Goal: Information Seeking & Learning: Learn about a topic

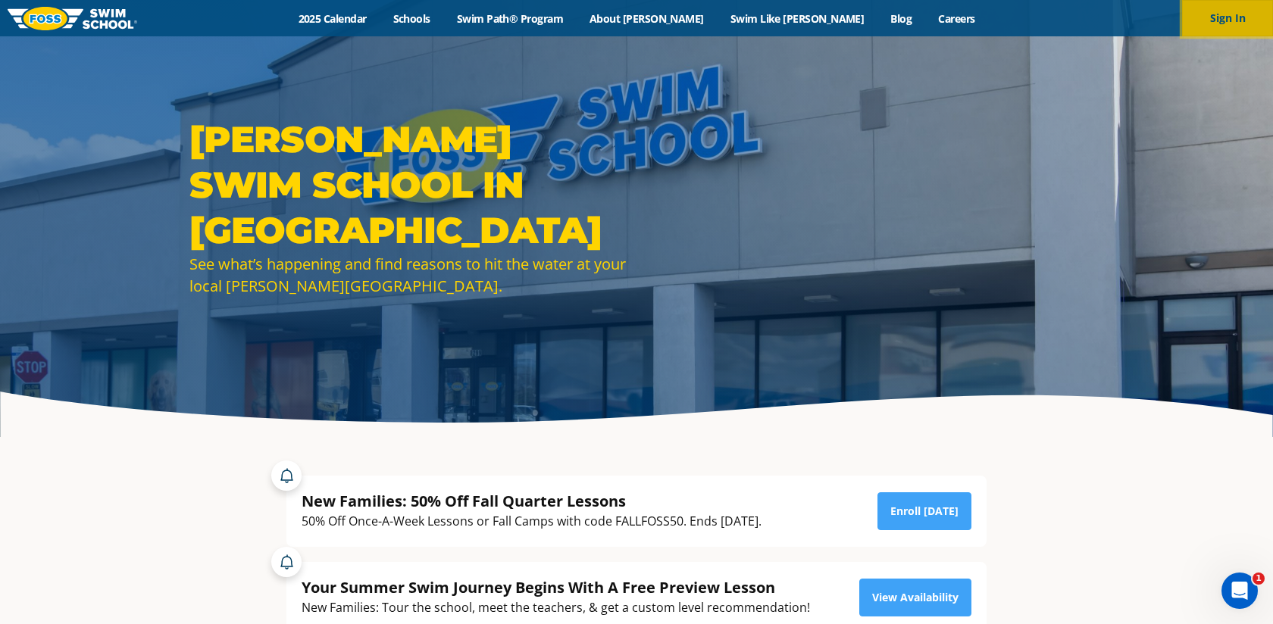
click at [1207, 27] on button "Sign In" at bounding box center [1227, 18] width 91 height 36
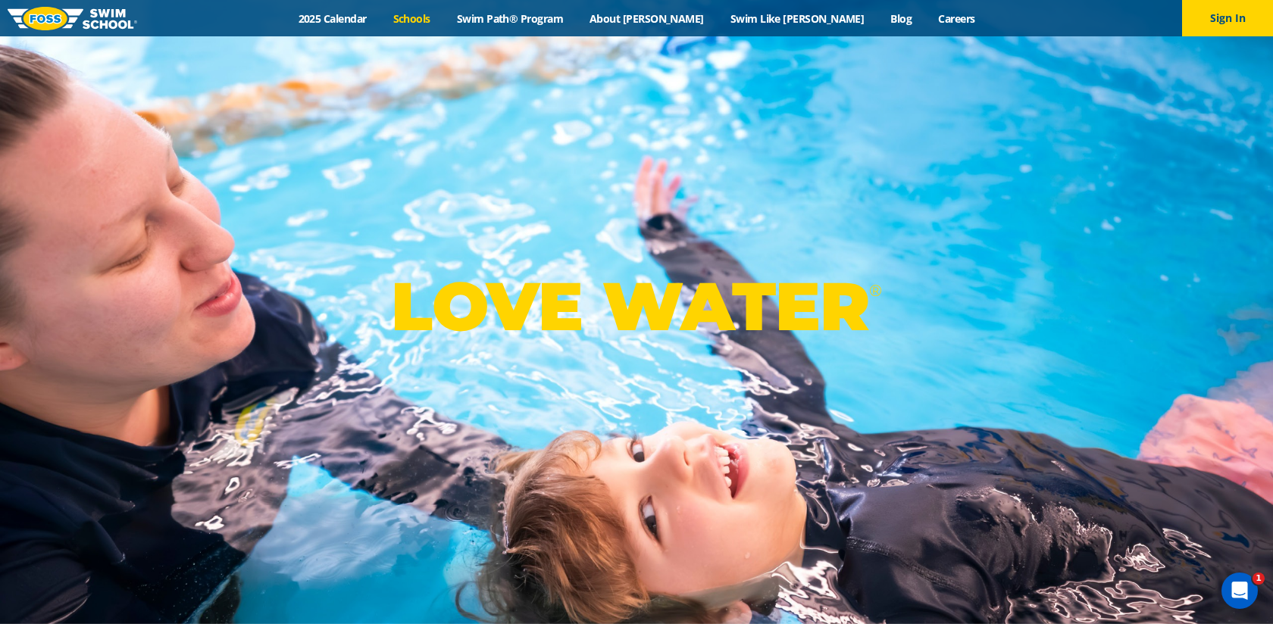
click at [443, 18] on link "Schools" at bounding box center [412, 18] width 64 height 14
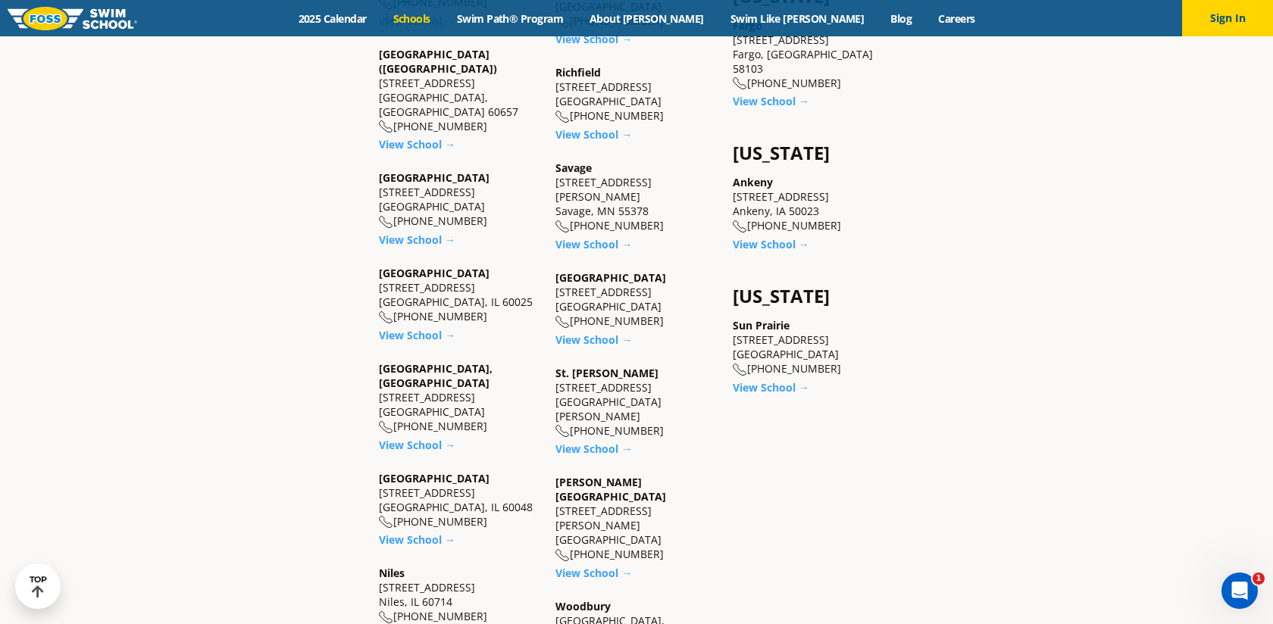
scroll to position [1171, 0]
click at [409, 624] on link "View School →" at bounding box center [417, 636] width 77 height 14
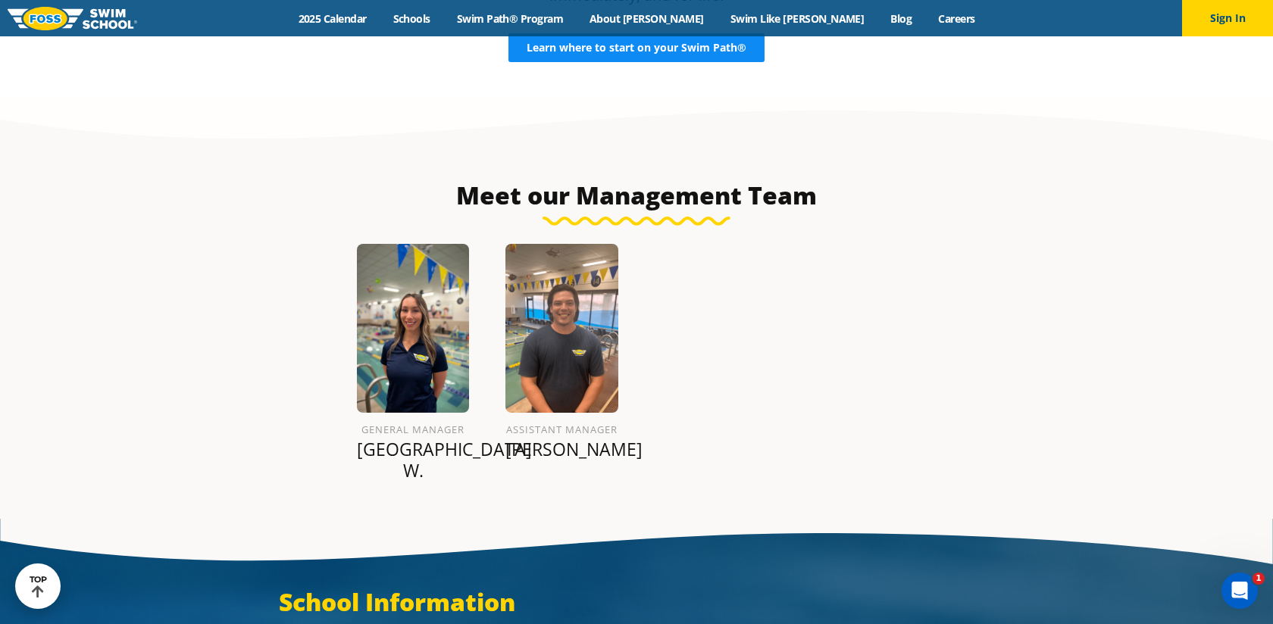
scroll to position [1674, 0]
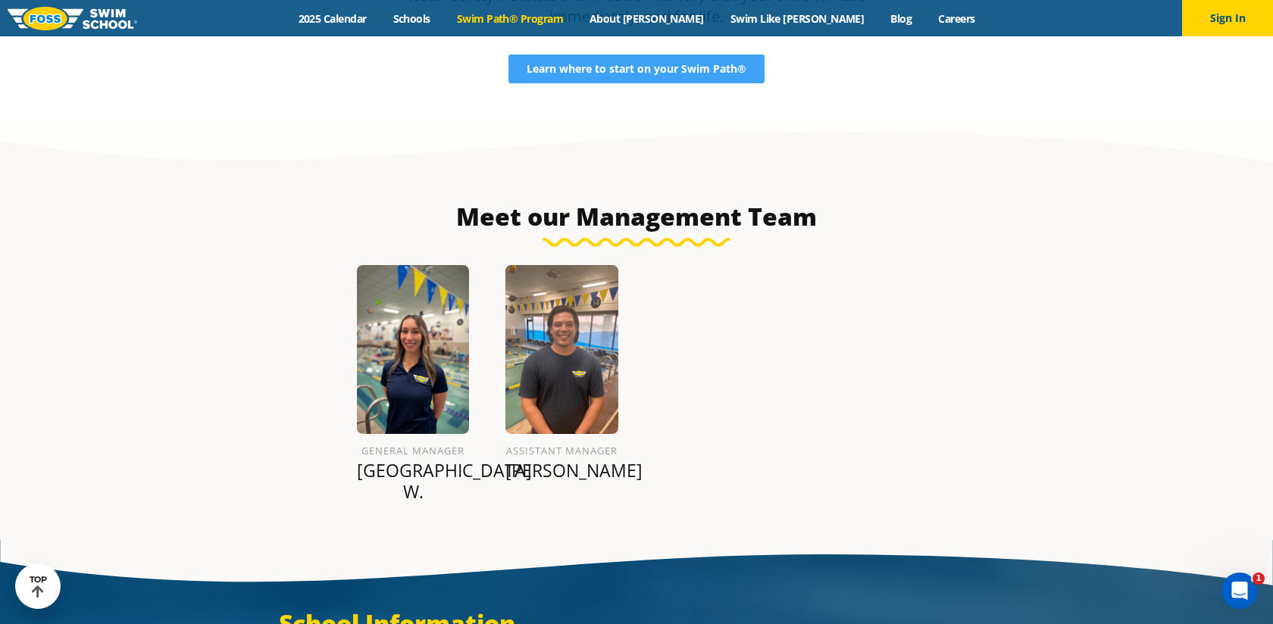
click at [542, 11] on link "Swim Path® Program" at bounding box center [509, 18] width 133 height 14
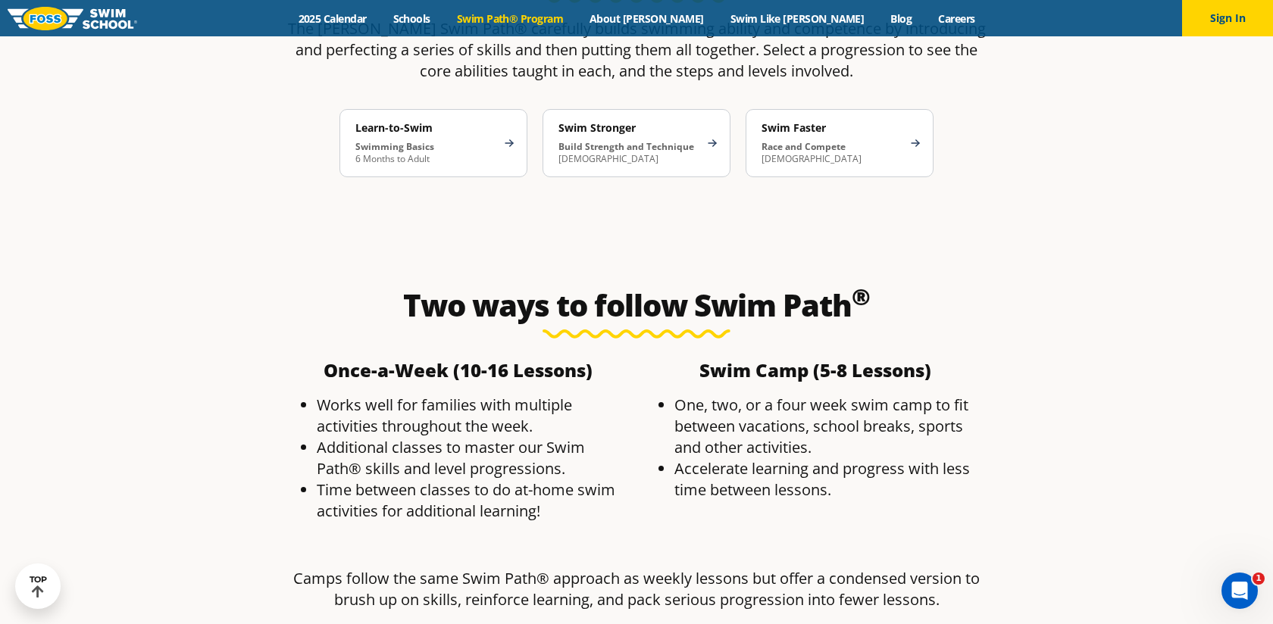
scroll to position [2581, 0]
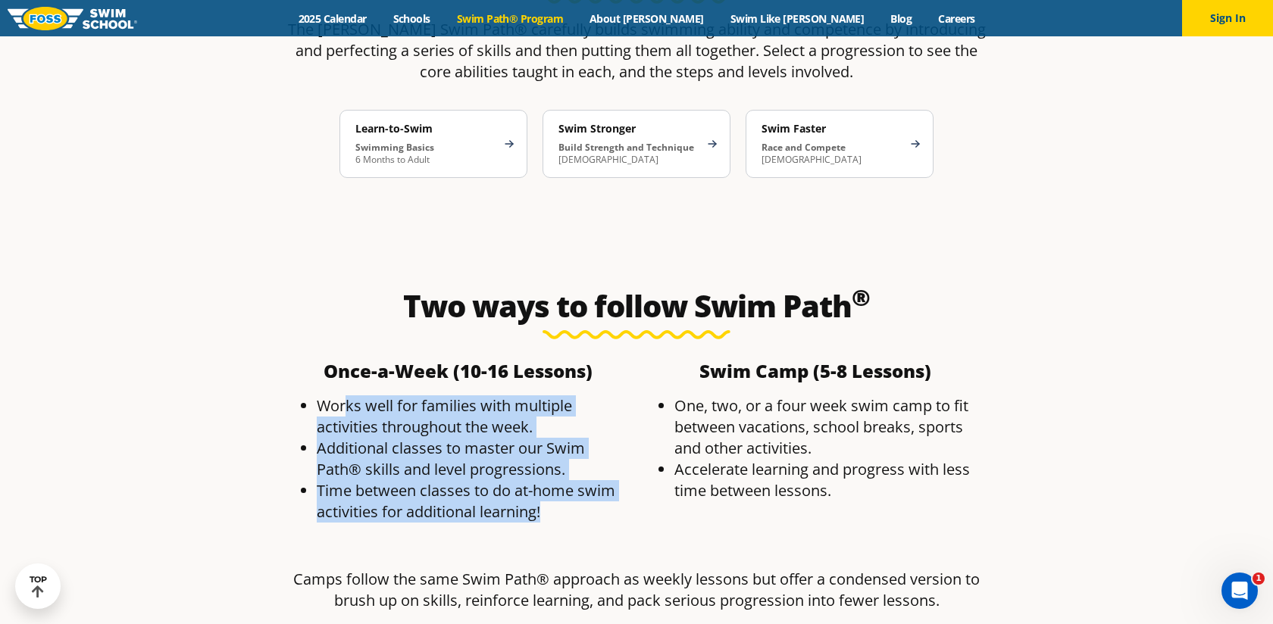
drag, startPoint x: 343, startPoint y: 285, endPoint x: 397, endPoint y: 416, distance: 141.7
click at [398, 416] on div "Once-a-Week (10-16 Lessons) ​ Works well for families with multiple activities …" at bounding box center [458, 449] width 358 height 188
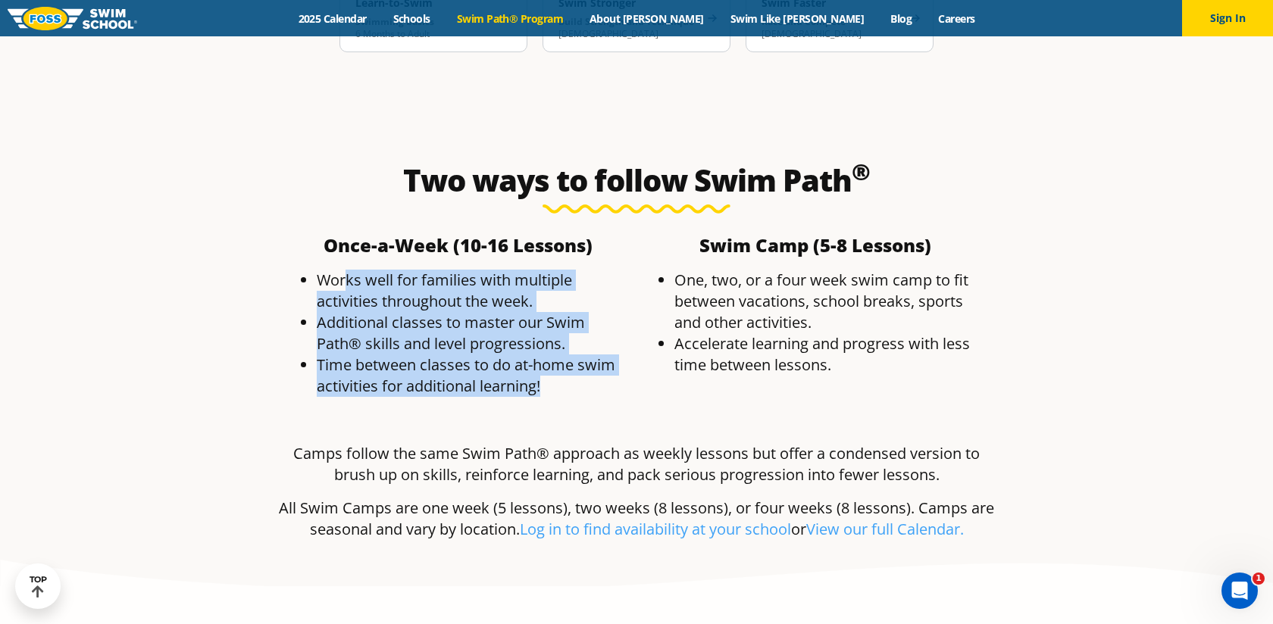
scroll to position [2708, 0]
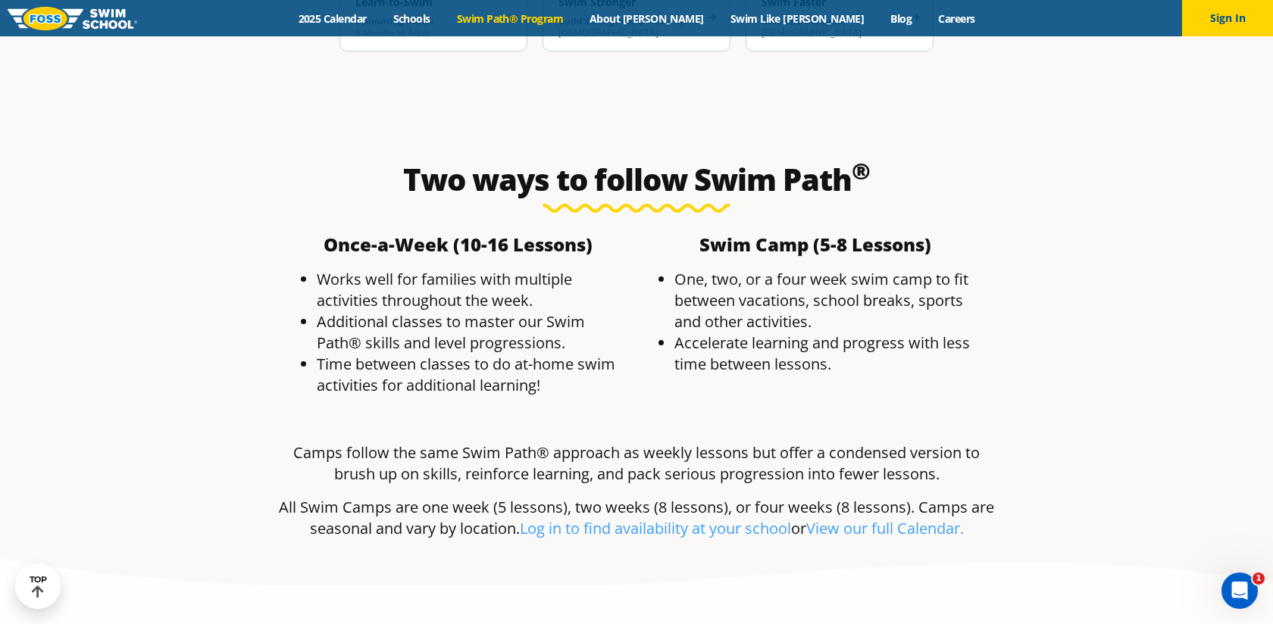
click at [392, 497] on p "All Swim Camps are one week (5 lessons), two weeks (8 lessons), or four weeks (…" at bounding box center [636, 518] width 715 height 42
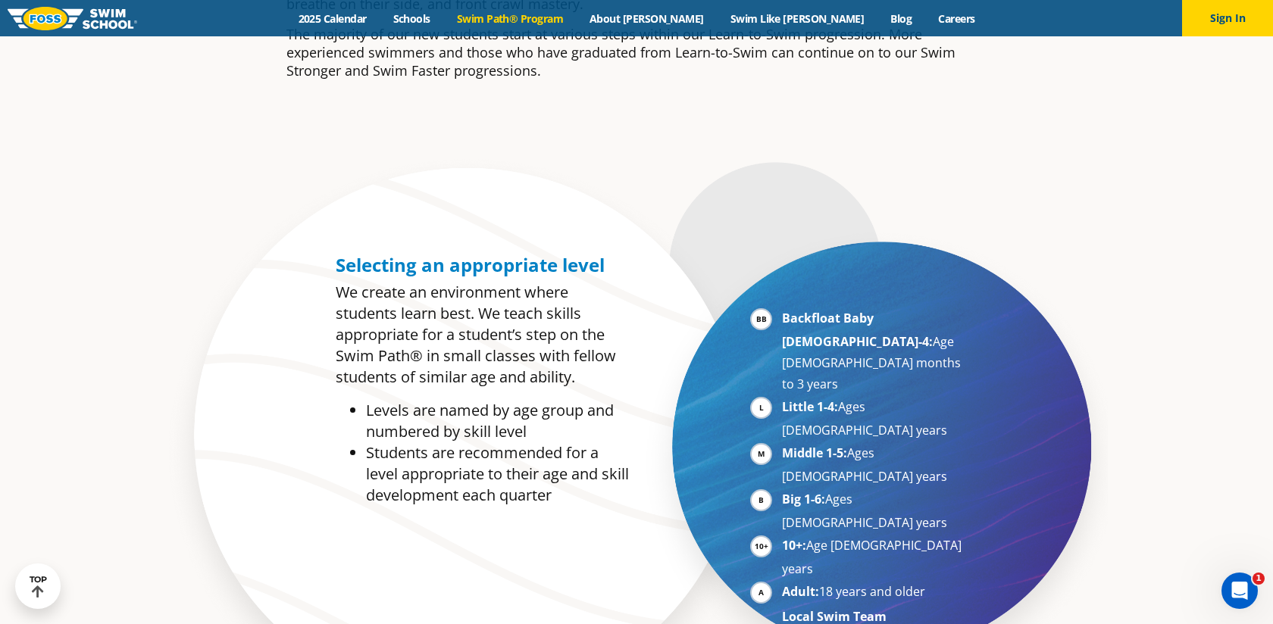
scroll to position [661, 0]
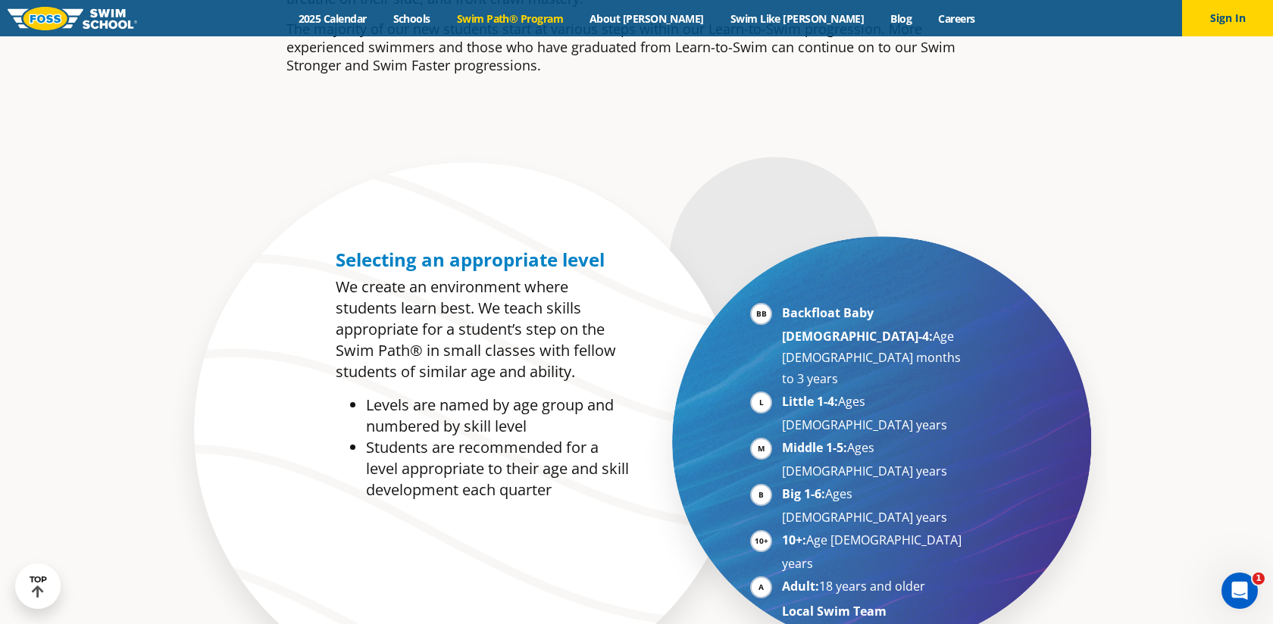
click at [782, 391] on li "Little 1-4: Ages 3-5 years" at bounding box center [875, 413] width 186 height 45
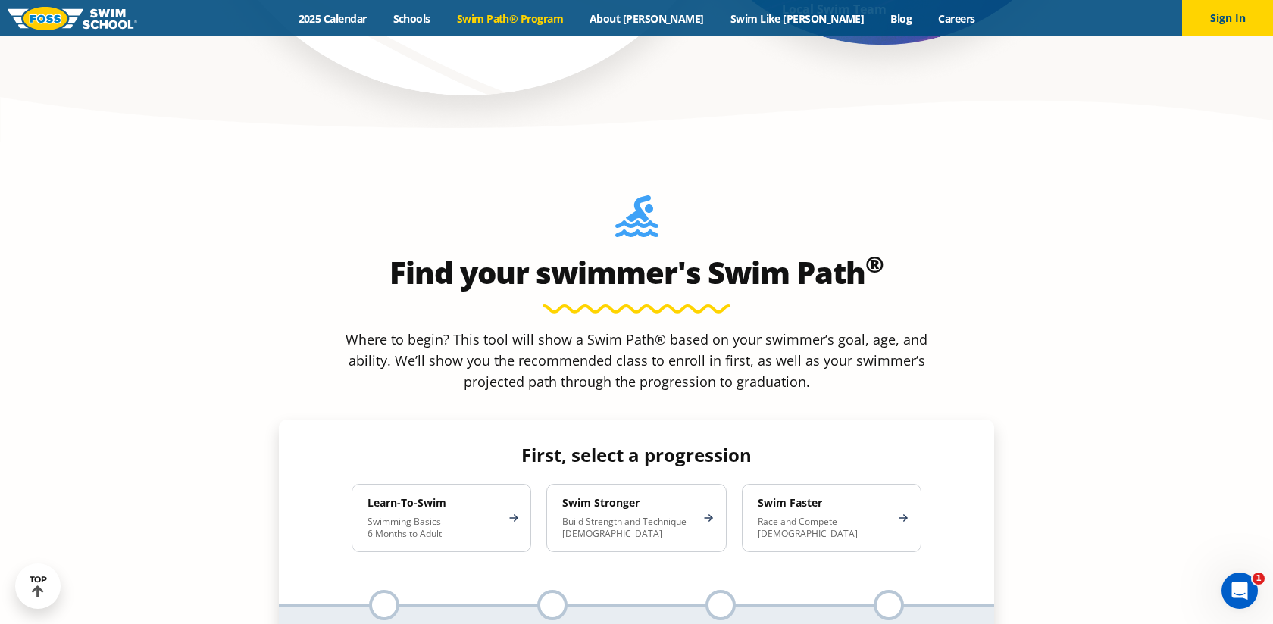
scroll to position [1270, 0]
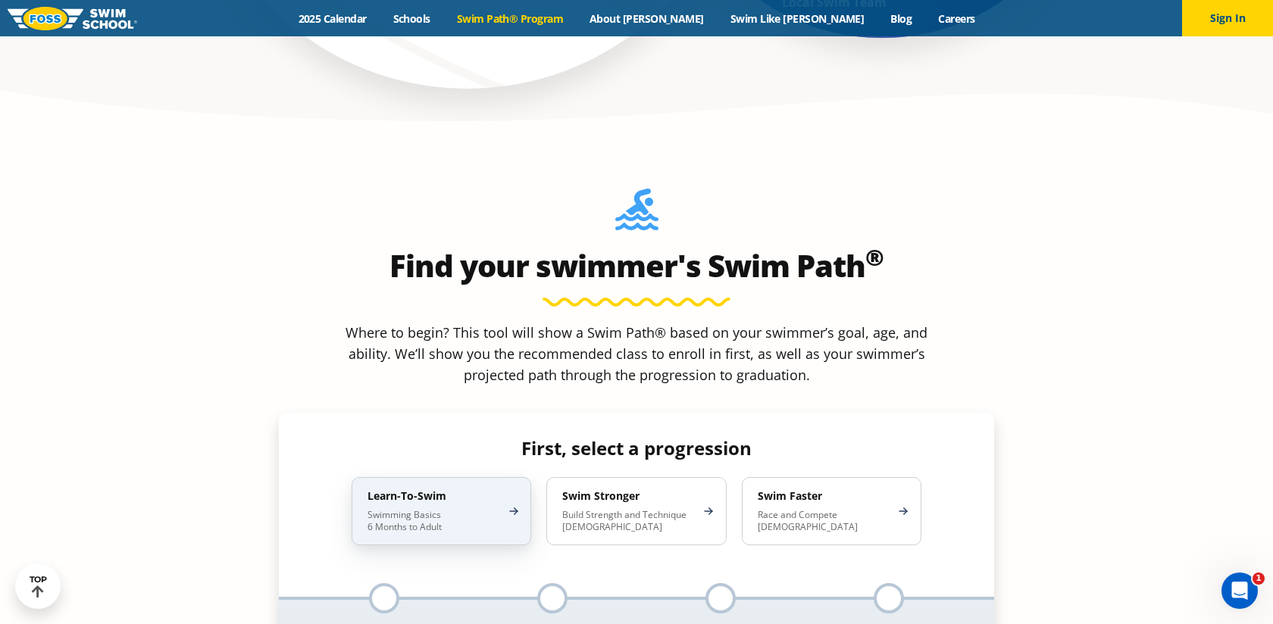
click at [437, 509] on p "Swimming Basics 6 Months to Adult" at bounding box center [433, 521] width 133 height 24
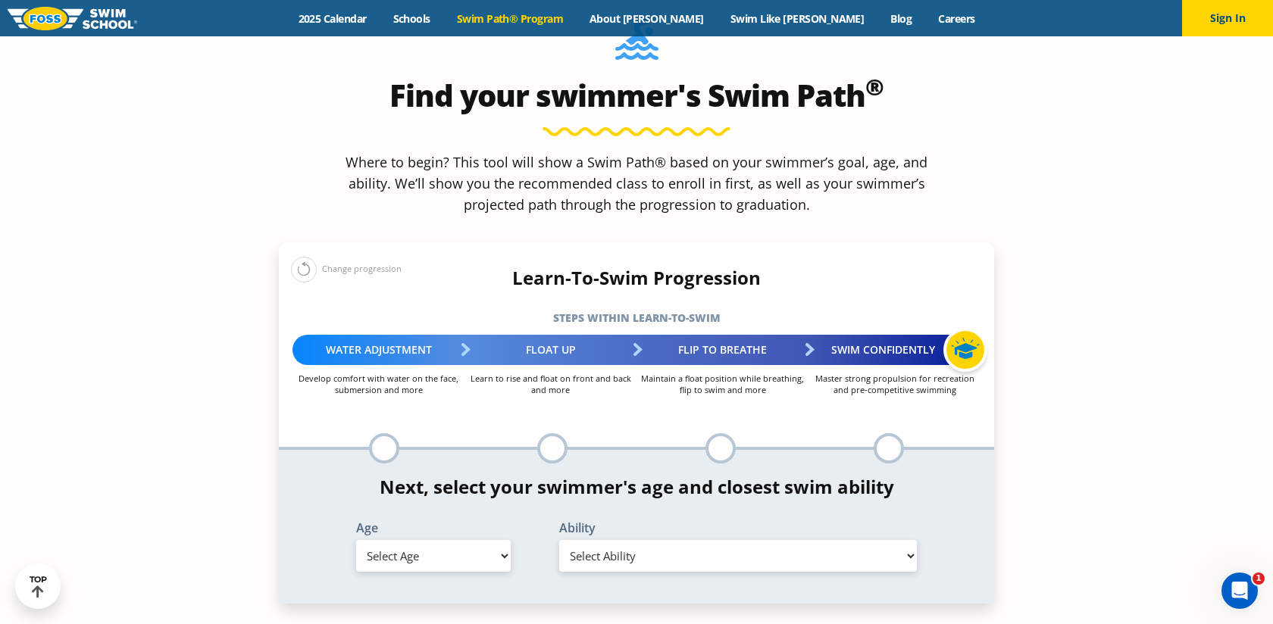
scroll to position [1441, 0]
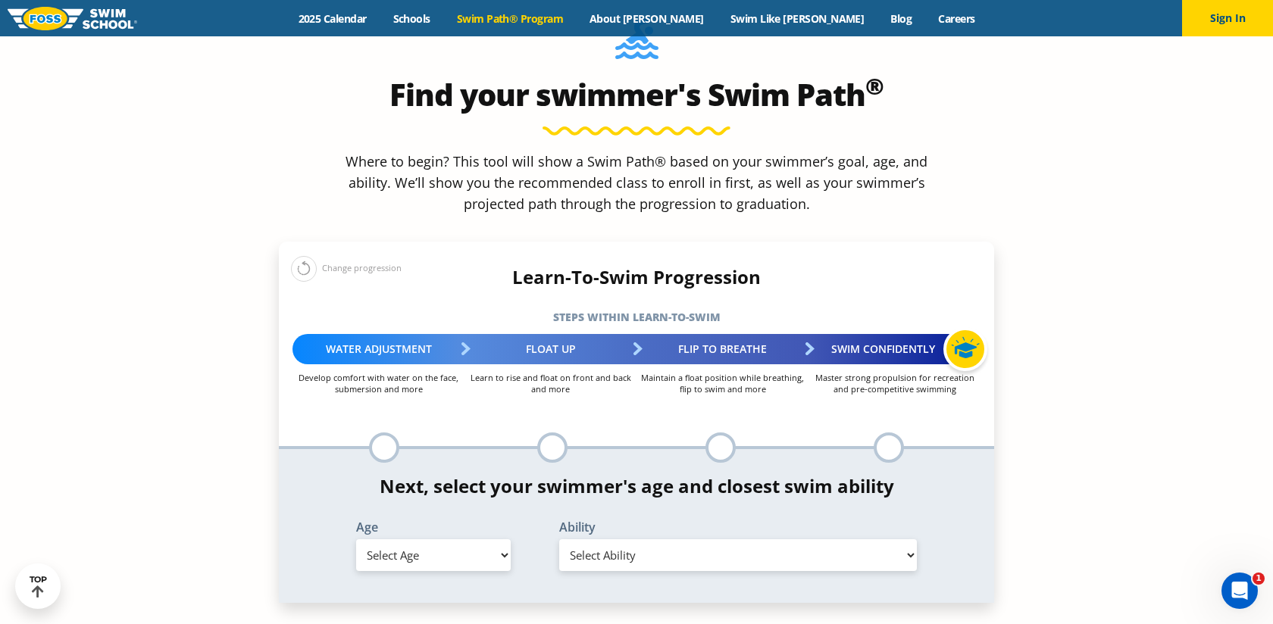
click at [439, 539] on select "Select Age 6 months - 1 year 1 year 2 years 3 years 4 years 5 years 6 years 7 y…" at bounding box center [433, 555] width 155 height 32
select select "4-years"
click at [576, 539] on select "Select Ability First in-water experience When in the water, reliant on a life j…" at bounding box center [738, 555] width 358 height 32
select select "4-years-when-in-the-water-reliant-on-a-life-jacket-or-floatation-device"
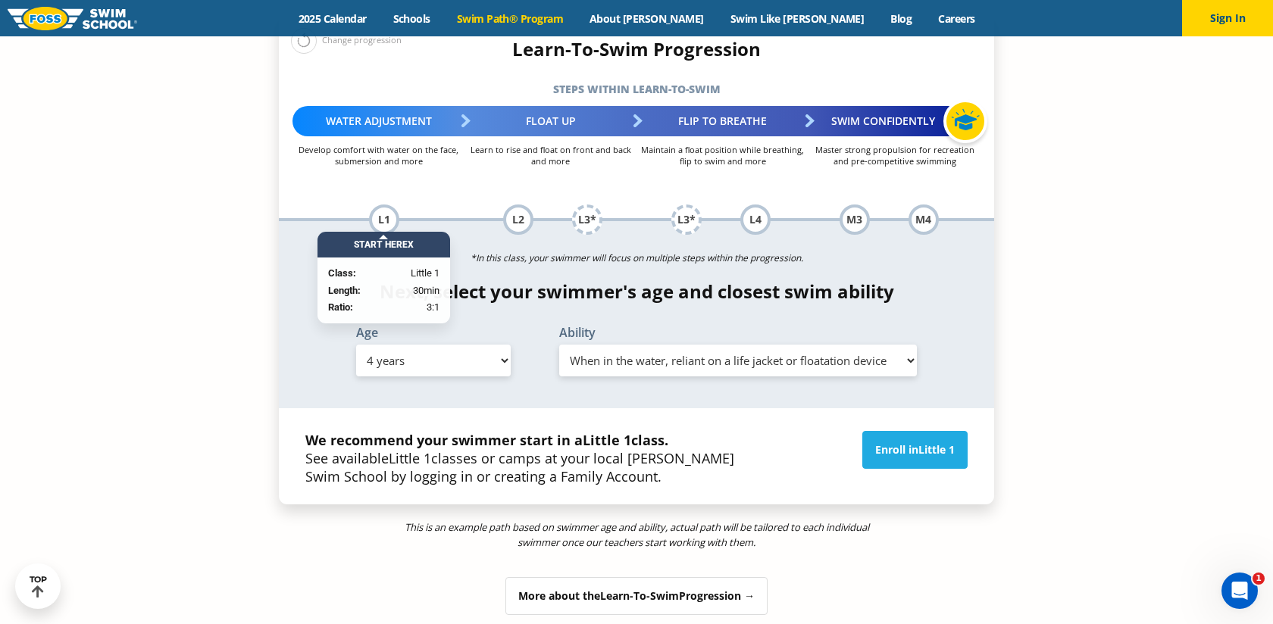
scroll to position [1671, 0]
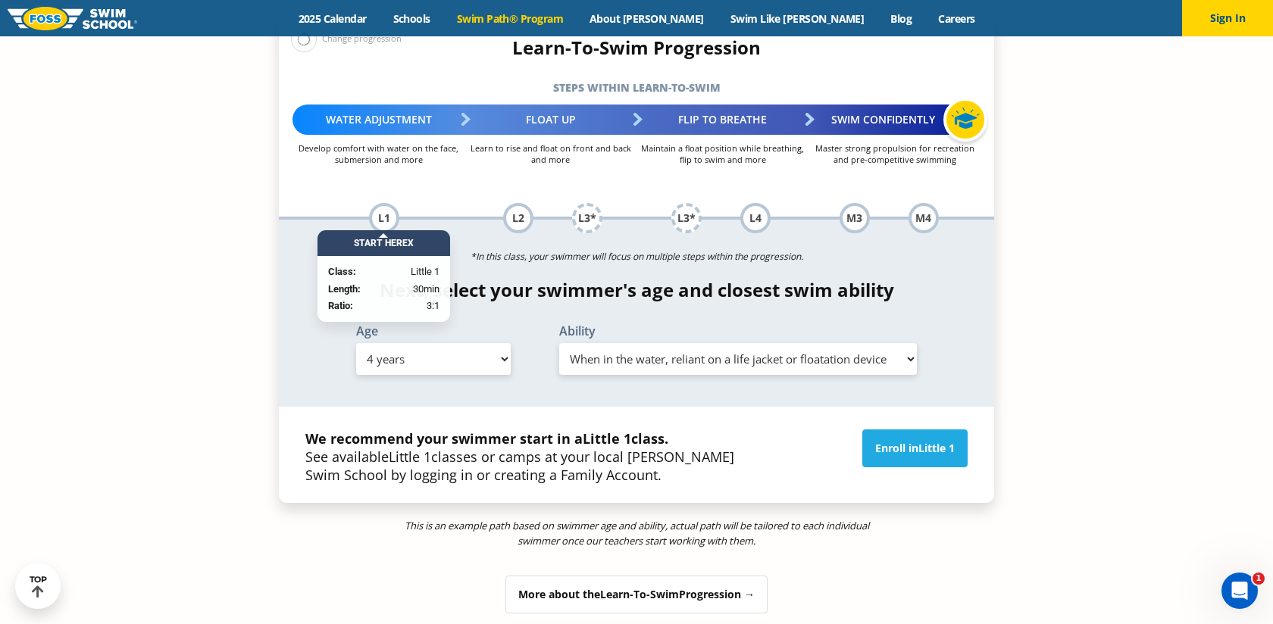
click at [584, 576] on div "More about the Learn-To-Swim Progression →" at bounding box center [636, 595] width 262 height 38
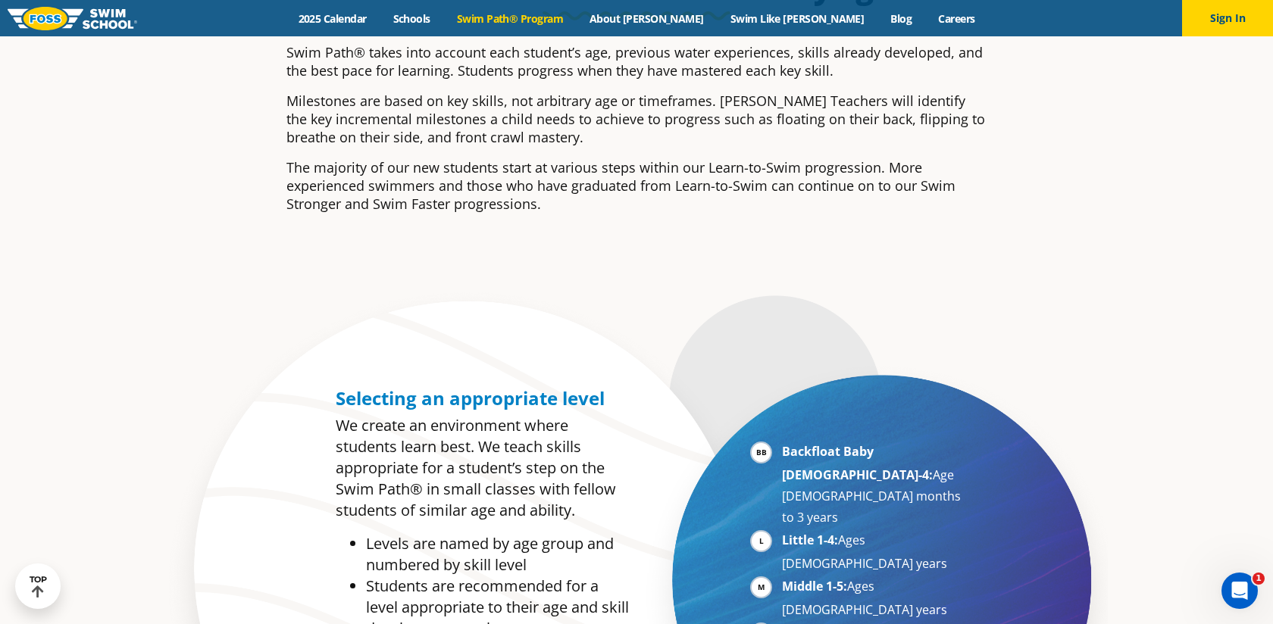
scroll to position [0, 0]
